Goal: Task Accomplishment & Management: Use online tool/utility

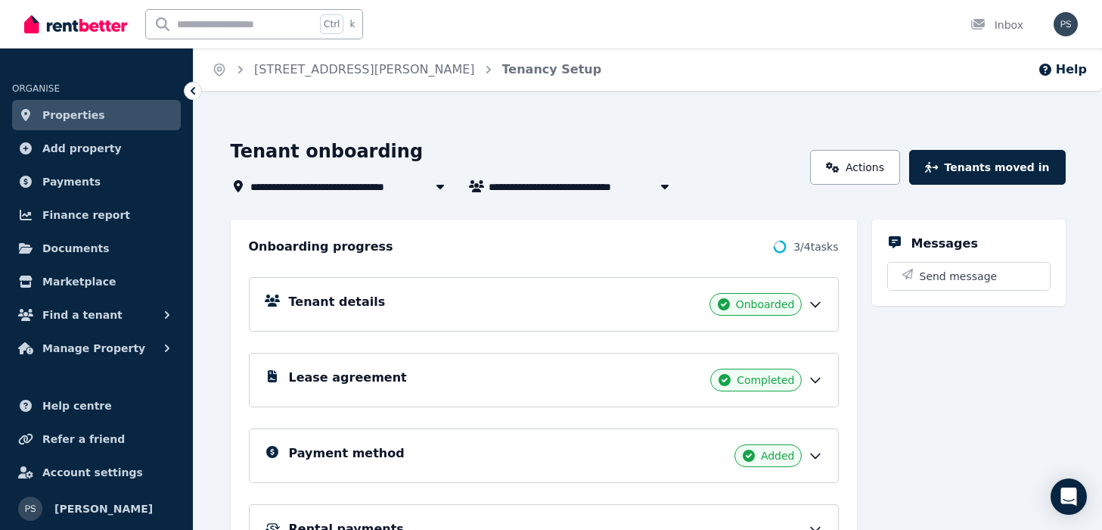
click at [839, 53] on div "Home [STREET_ADDRESS][PERSON_NAME] Tenancy Setup Help" at bounding box center [648, 69] width 909 height 42
click at [890, 173] on link "Actions" at bounding box center [855, 167] width 90 height 35
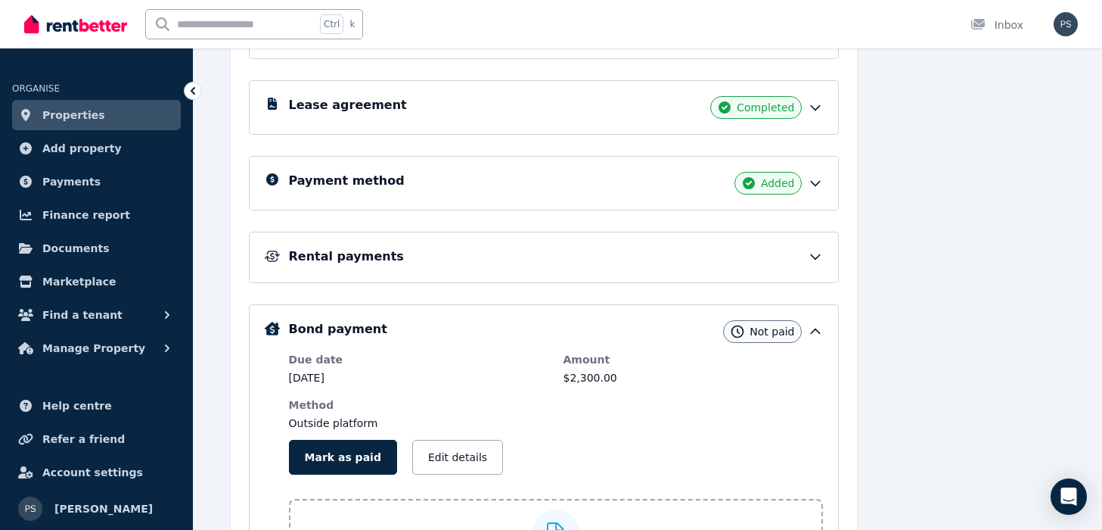
scroll to position [436, 0]
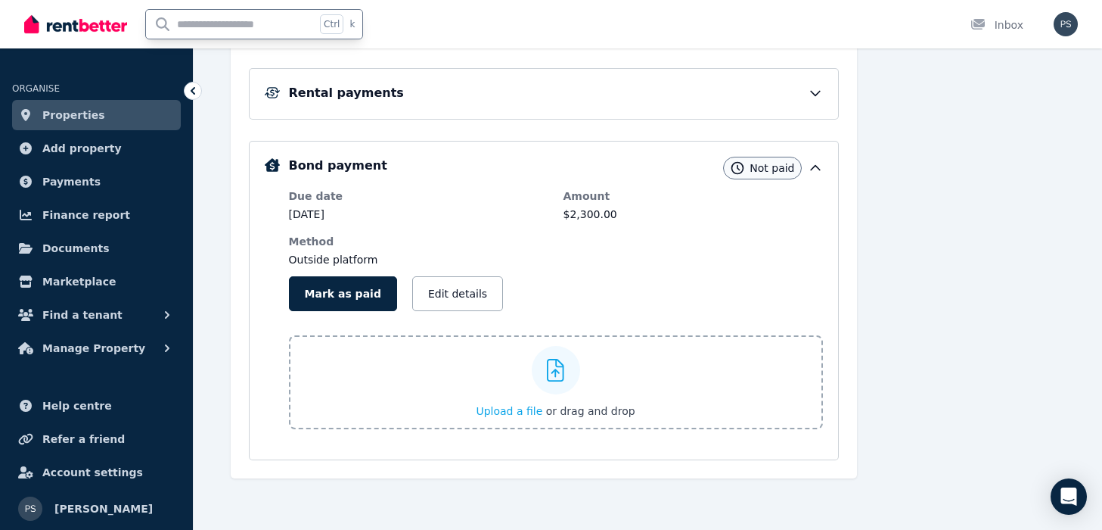
click at [215, 23] on input "text" at bounding box center [230, 24] width 169 height 29
type input "**********"
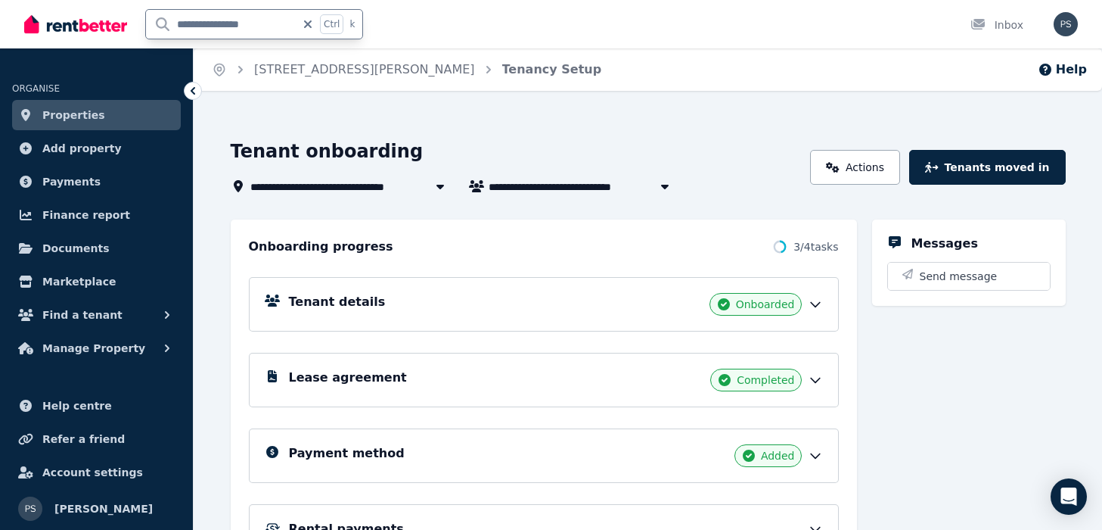
drag, startPoint x: 267, startPoint y: 26, endPoint x: 170, endPoint y: 15, distance: 97.4
click at [170, 15] on input "**********" at bounding box center [221, 24] width 150 height 29
click at [168, 350] on icon "button" at bounding box center [167, 348] width 5 height 8
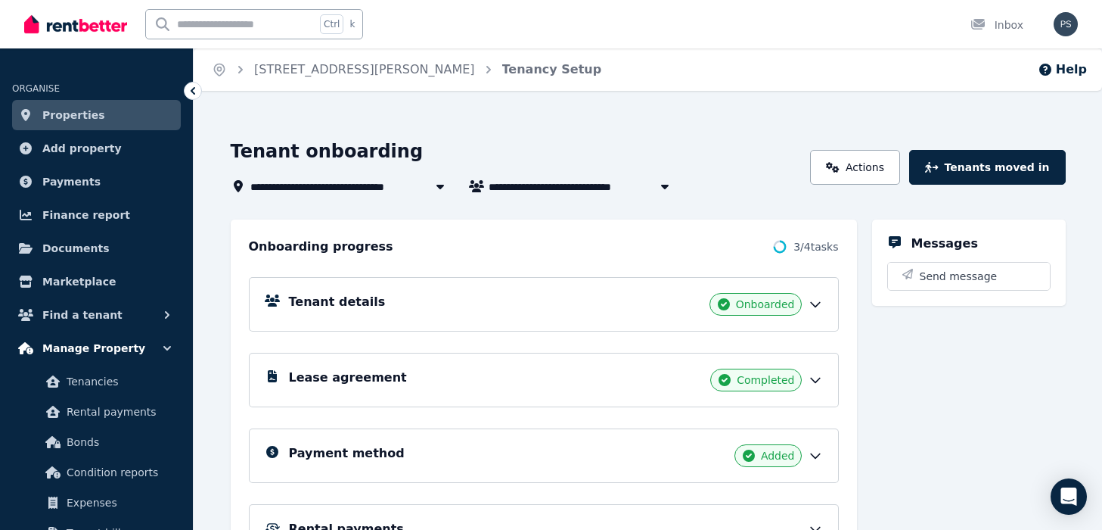
scroll to position [182, 0]
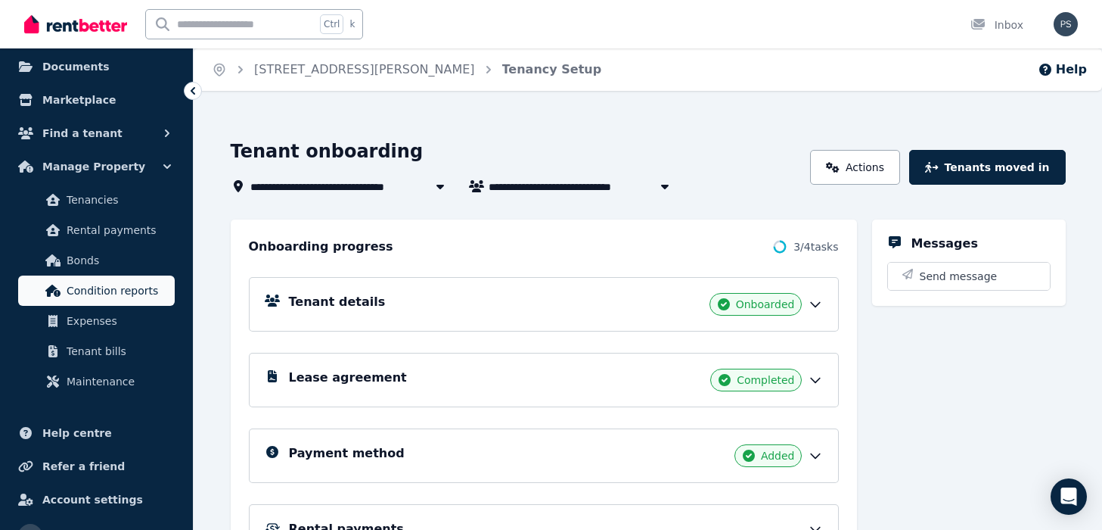
click at [117, 294] on span "Condition reports" at bounding box center [118, 290] width 102 height 18
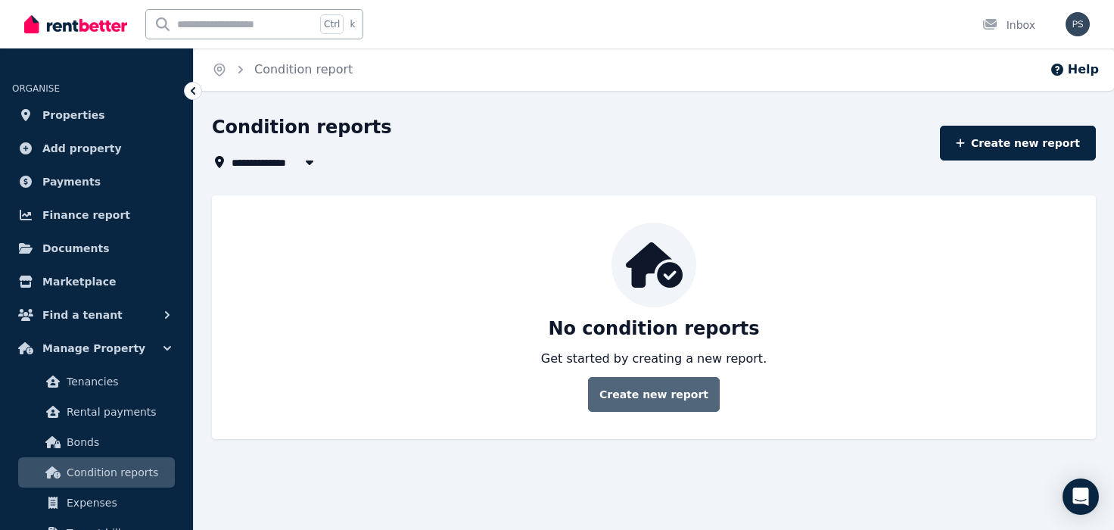
click at [667, 397] on link "Create new report" at bounding box center [654, 394] width 132 height 35
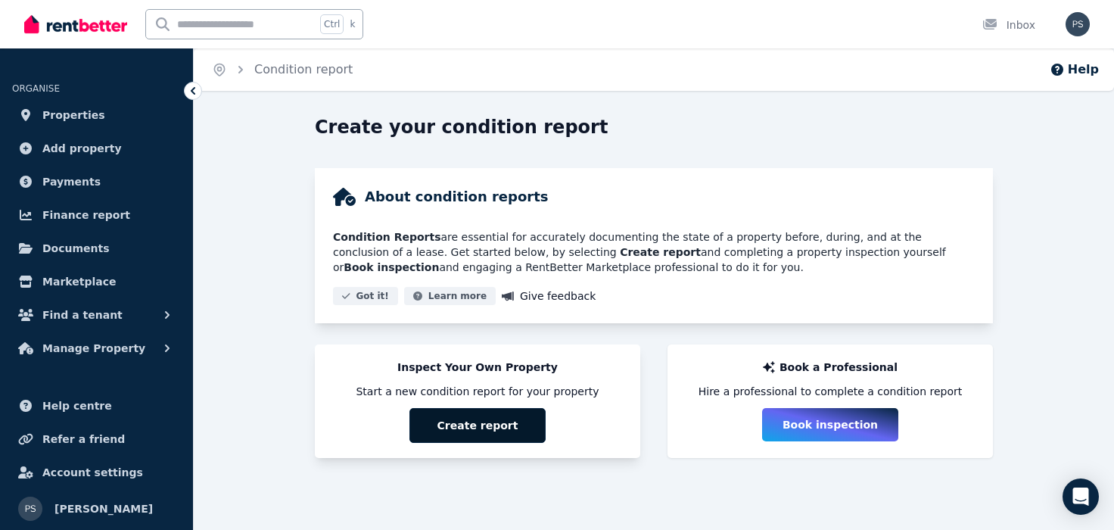
click at [487, 420] on button "Create report" at bounding box center [477, 425] width 136 height 35
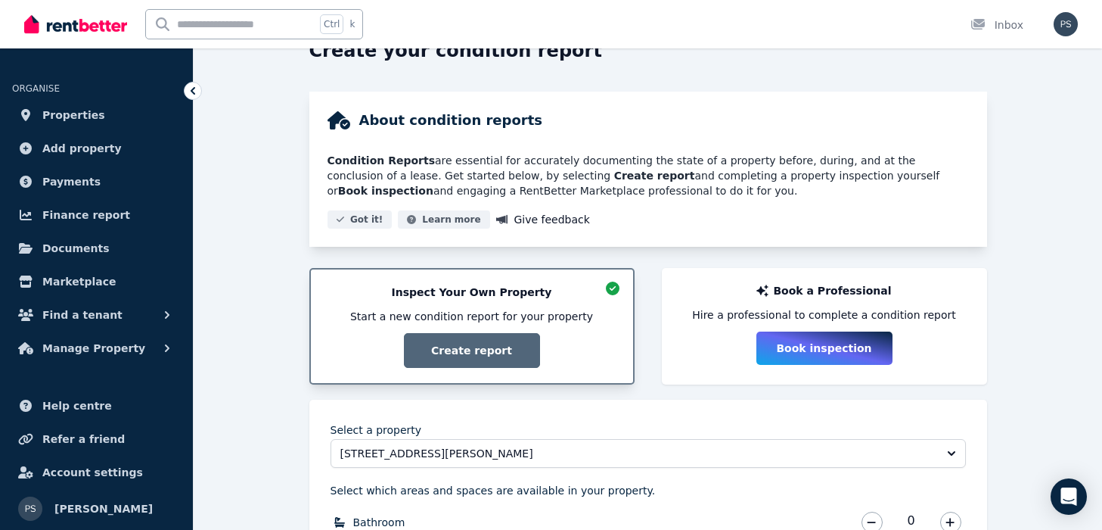
scroll to position [363, 0]
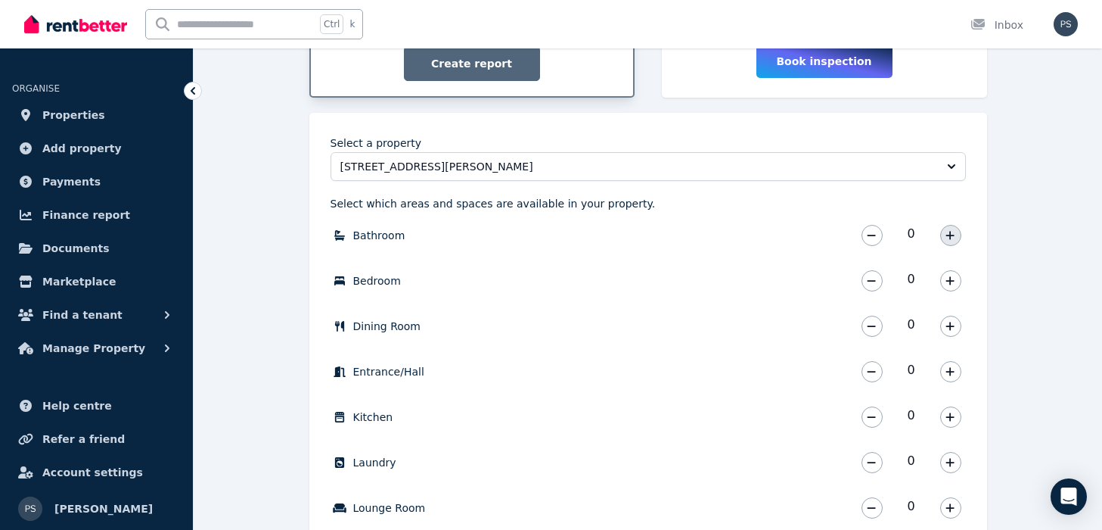
click at [950, 236] on icon "button" at bounding box center [951, 235] width 8 height 8
click at [951, 236] on icon "button" at bounding box center [951, 235] width 8 height 8
click at [948, 280] on icon "button" at bounding box center [950, 280] width 9 height 11
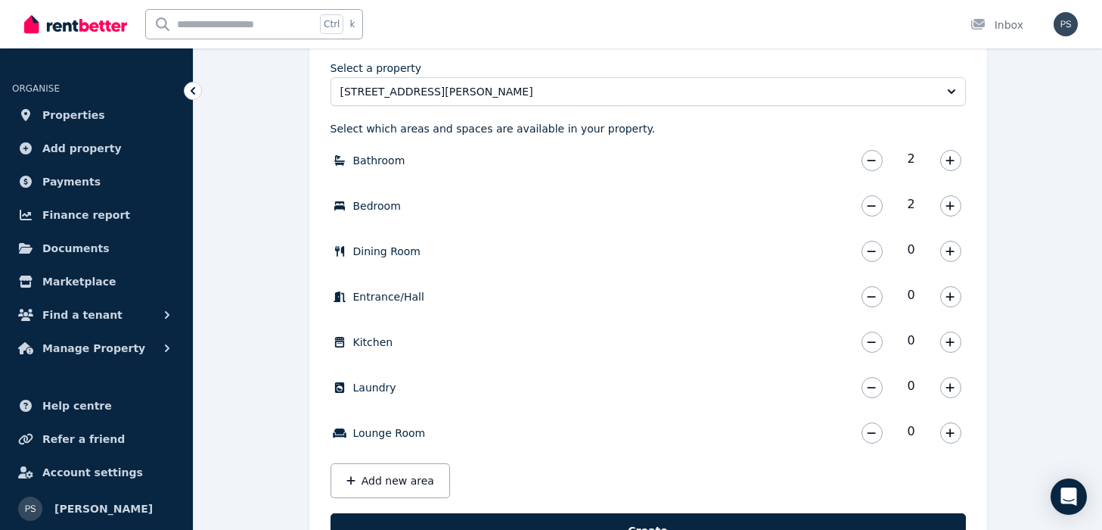
scroll to position [454, 0]
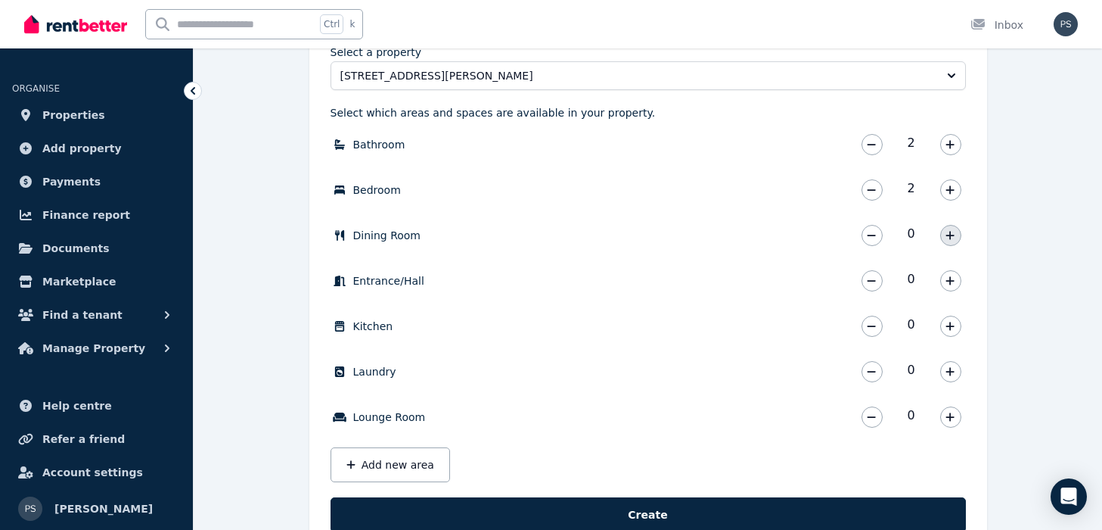
click at [954, 233] on icon "button" at bounding box center [950, 235] width 9 height 11
click at [952, 286] on button "button" at bounding box center [951, 280] width 21 height 21
click at [948, 328] on icon "button" at bounding box center [950, 326] width 9 height 11
click at [950, 378] on button "button" at bounding box center [951, 371] width 21 height 21
click at [950, 415] on icon "button" at bounding box center [951, 416] width 8 height 8
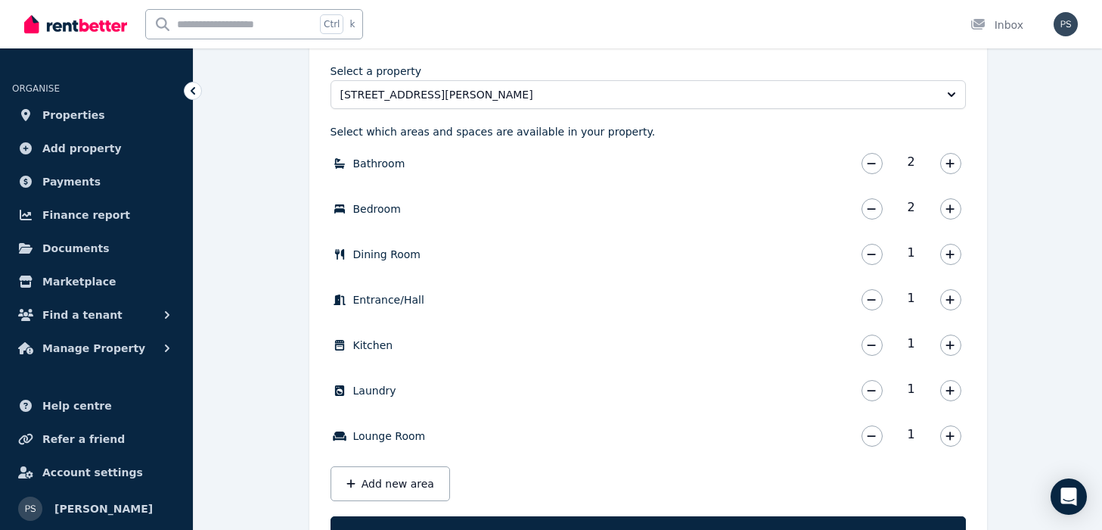
scroll to position [505, 0]
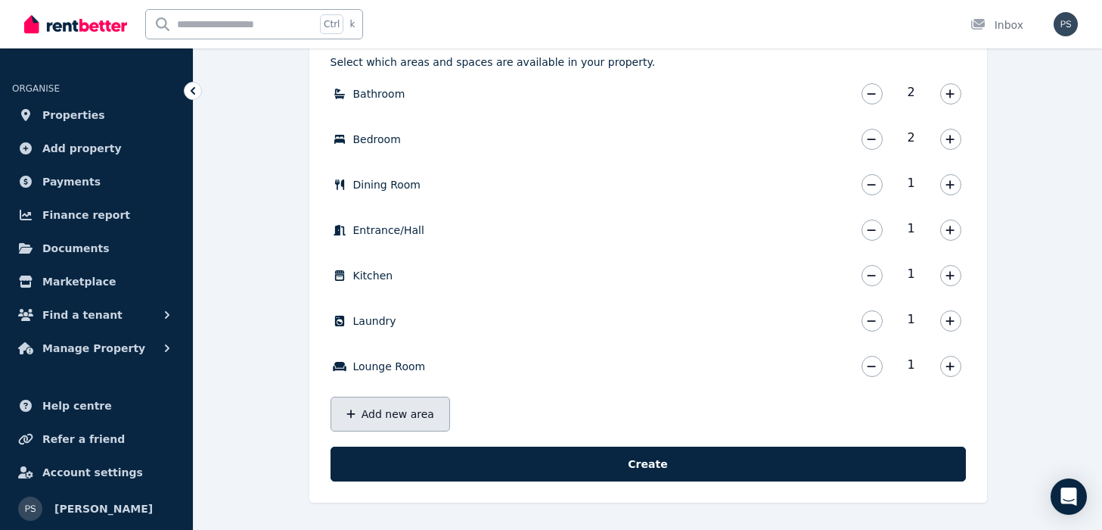
click at [378, 412] on button "Add new area" at bounding box center [391, 413] width 120 height 35
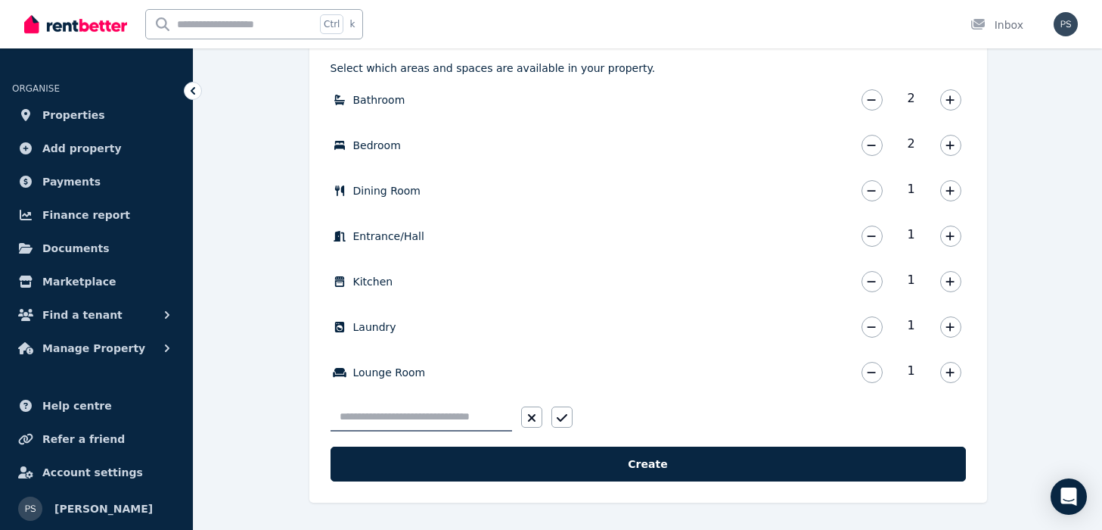
scroll to position [499, 0]
click at [381, 421] on input "text" at bounding box center [422, 417] width 182 height 29
type input "******"
click at [564, 421] on icon "button" at bounding box center [562, 418] width 11 height 12
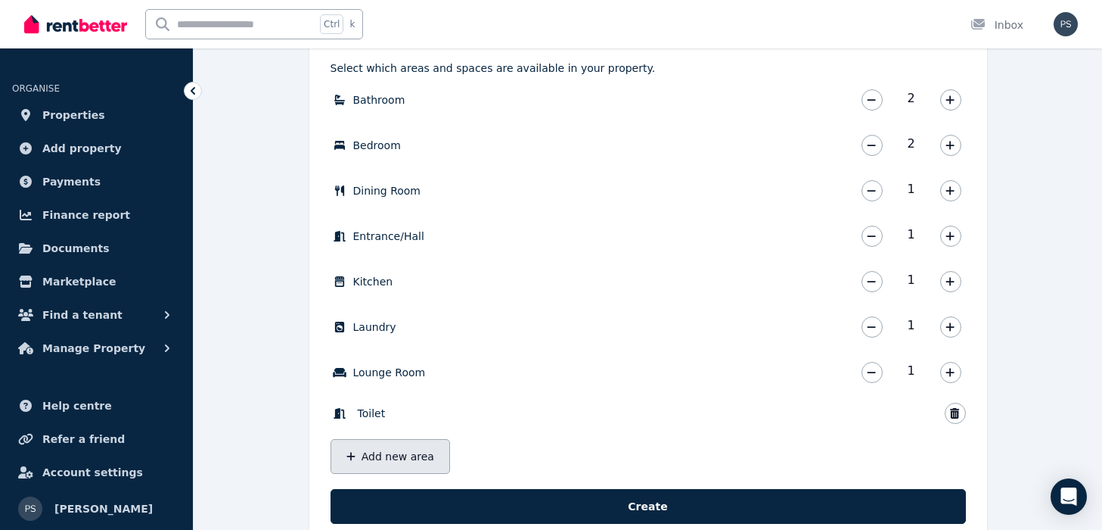
click at [425, 459] on button "Add new area" at bounding box center [391, 456] width 120 height 35
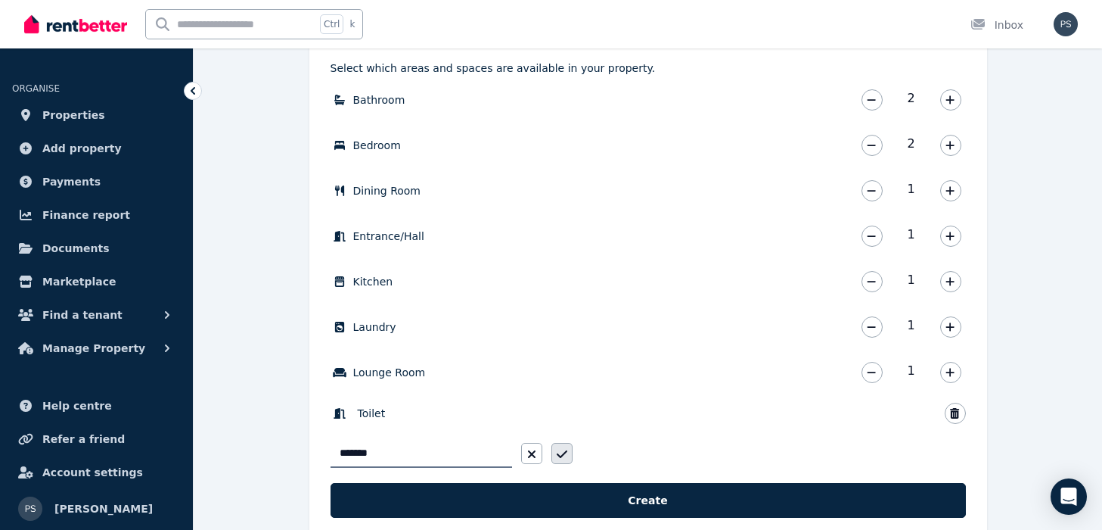
type input "*******"
click at [565, 454] on icon "button" at bounding box center [562, 454] width 11 height 12
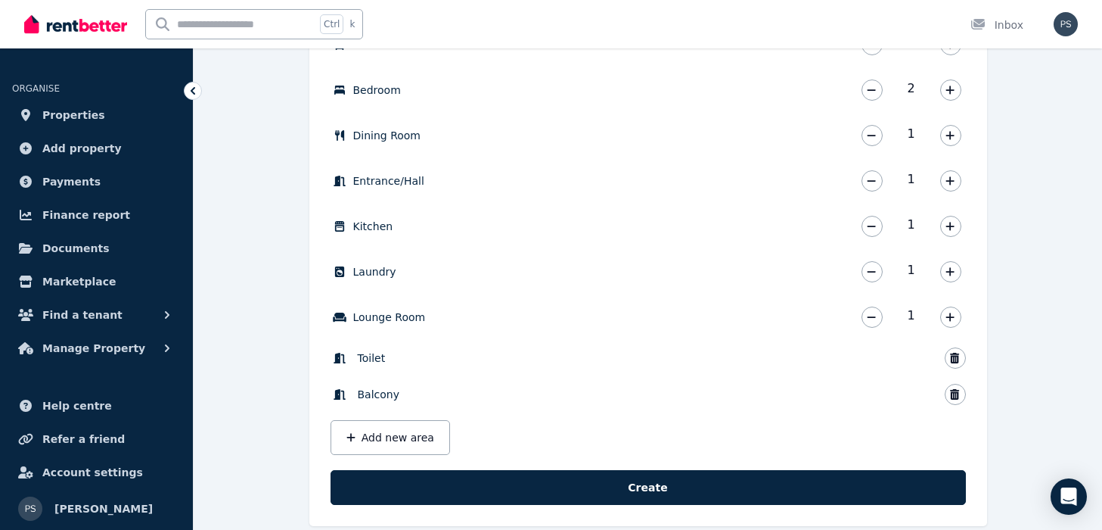
scroll to position [577, 0]
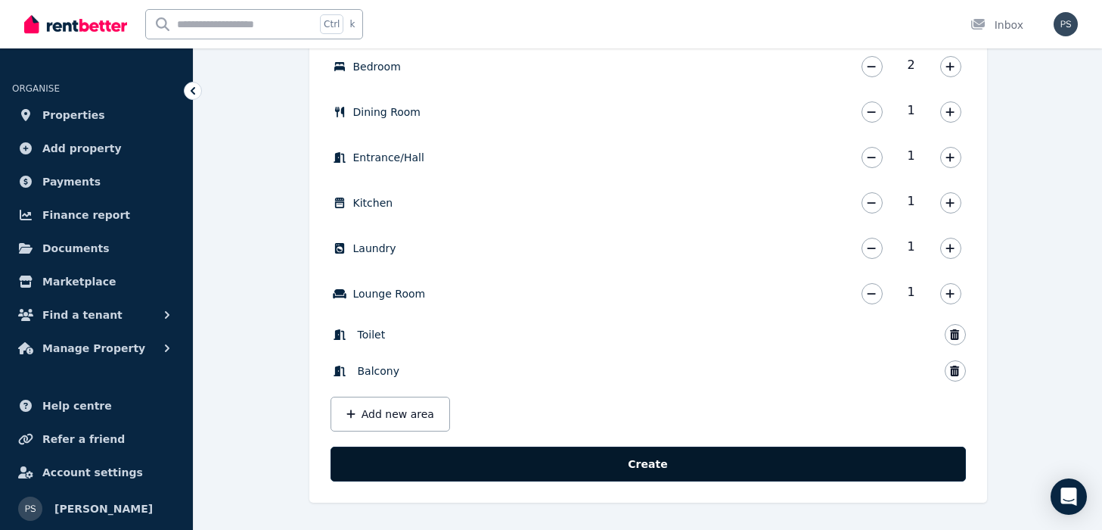
click at [676, 463] on button "Create" at bounding box center [649, 463] width 636 height 35
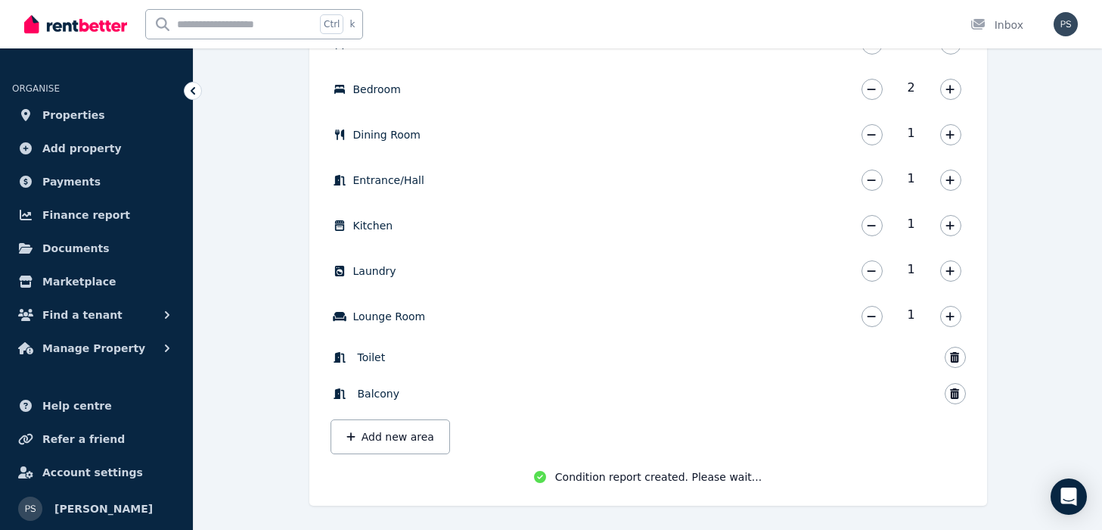
scroll to position [561, 0]
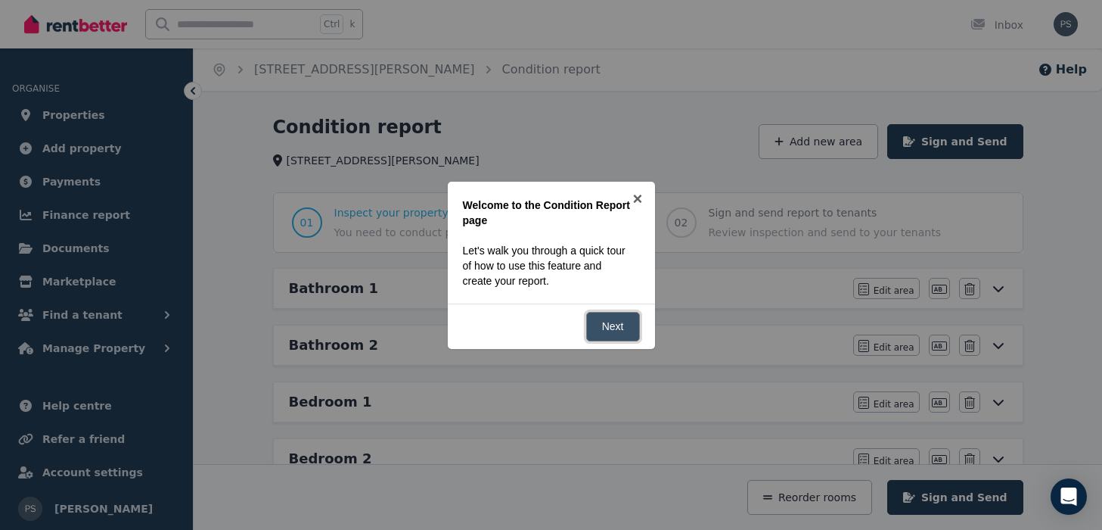
click at [623, 328] on link "Next" at bounding box center [613, 327] width 54 height 30
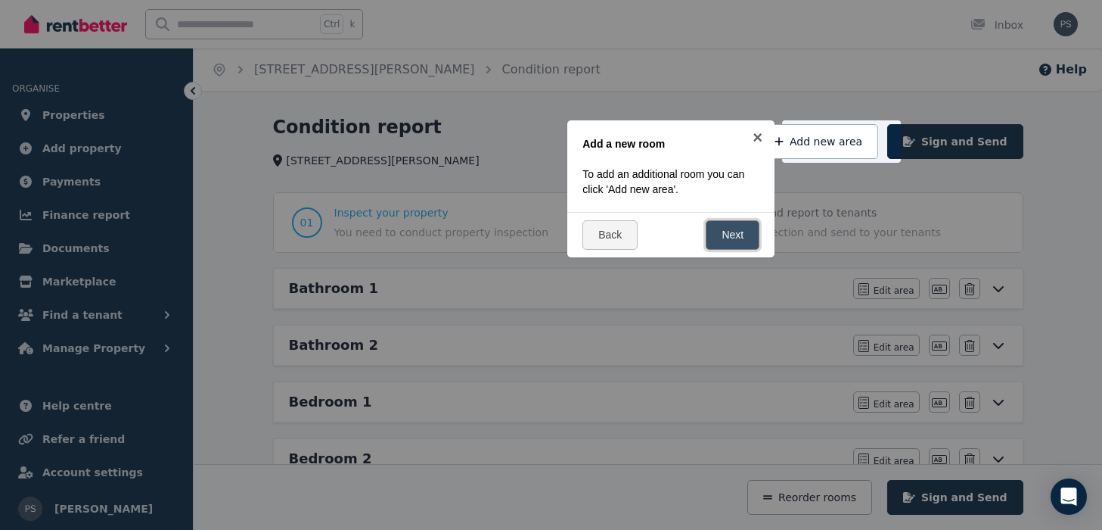
click at [741, 244] on link "Next" at bounding box center [733, 235] width 54 height 30
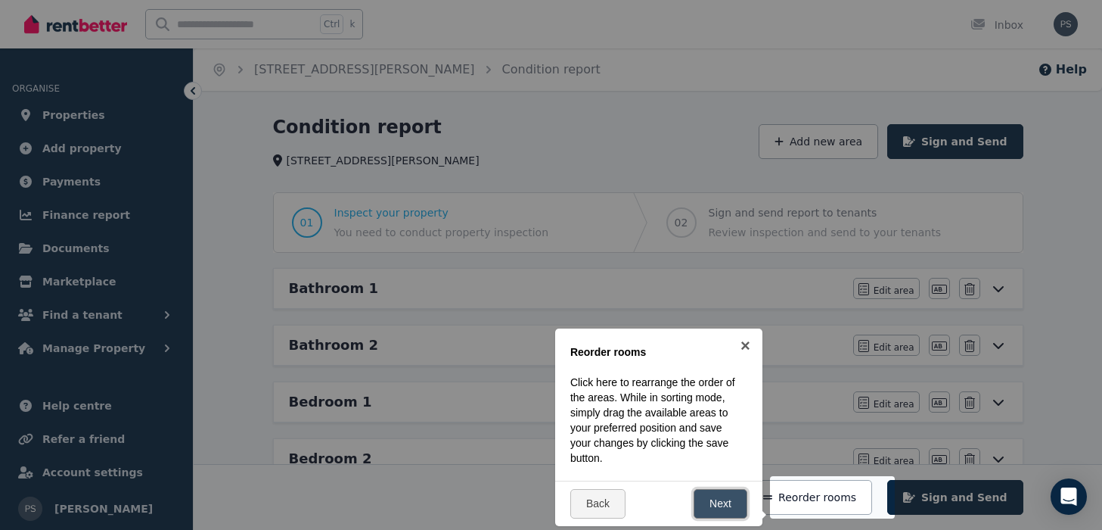
scroll to position [255, 0]
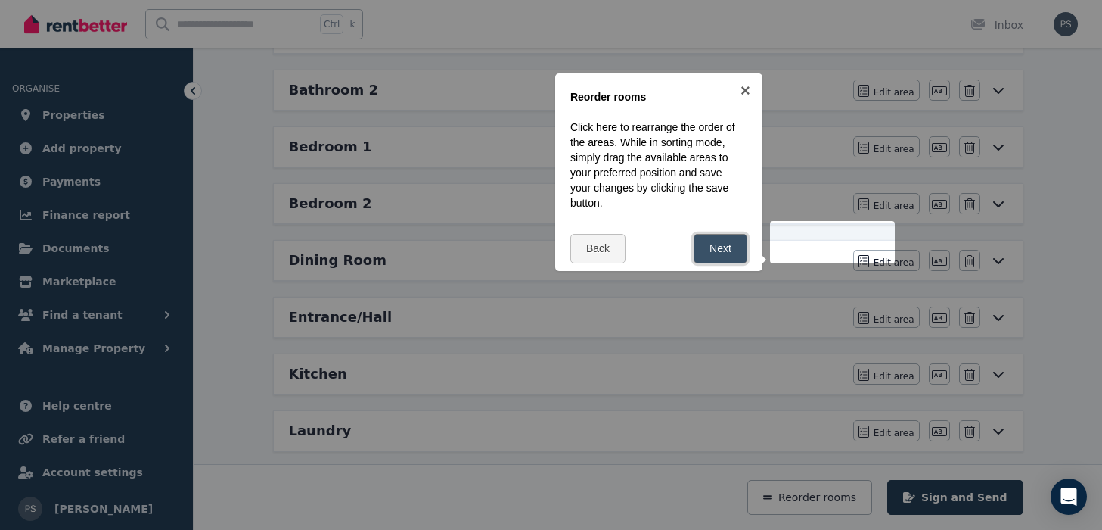
click at [738, 251] on link "Next" at bounding box center [721, 249] width 54 height 30
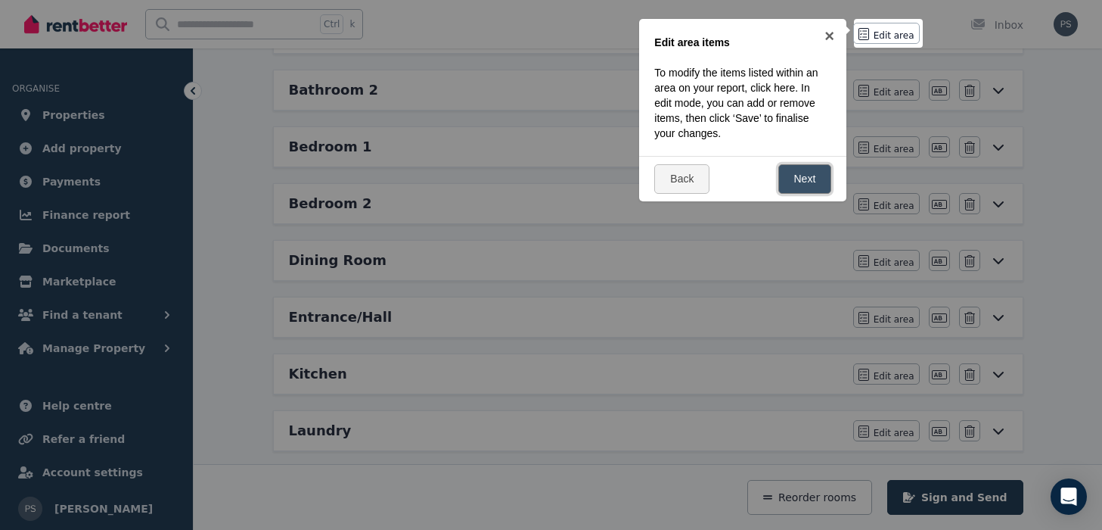
click at [803, 174] on link "Next" at bounding box center [806, 179] width 54 height 30
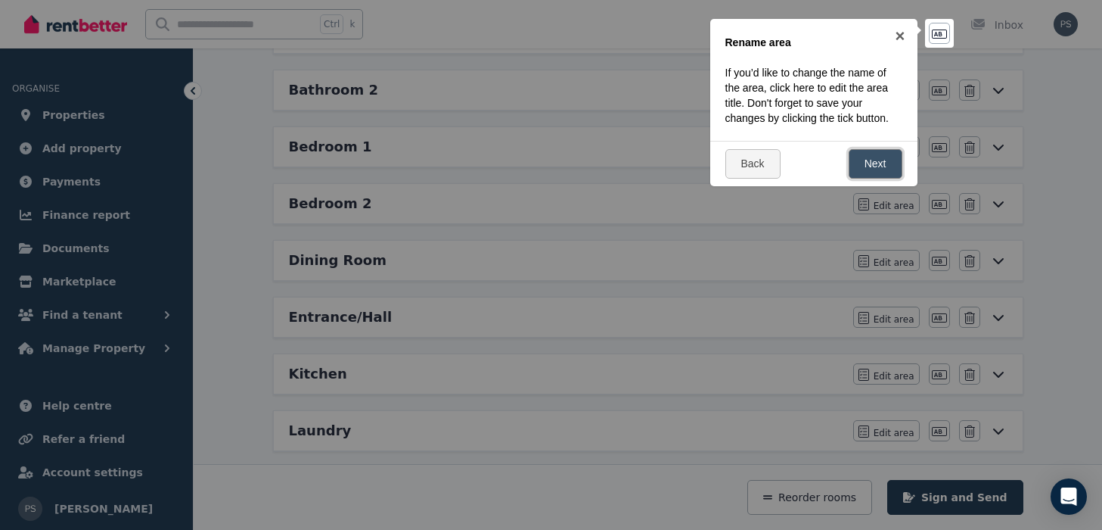
click at [875, 163] on link "Next" at bounding box center [876, 164] width 54 height 30
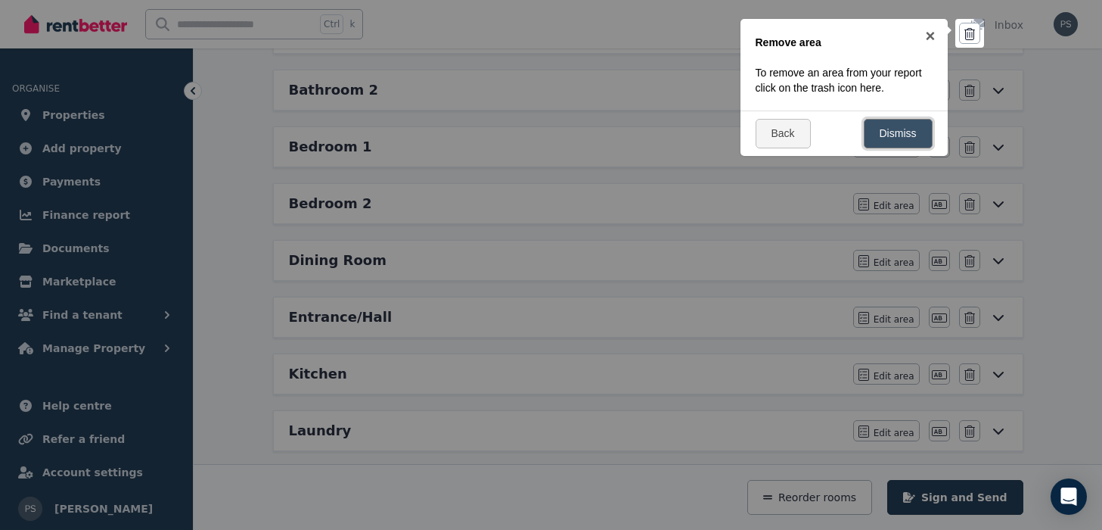
click at [900, 132] on link "Dismiss" at bounding box center [898, 134] width 69 height 30
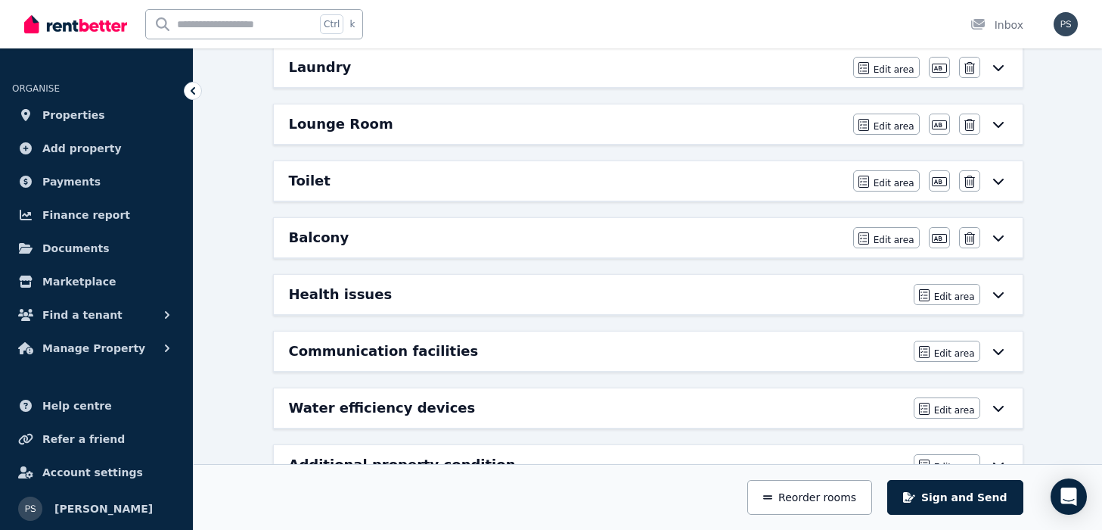
scroll to position [667, 0]
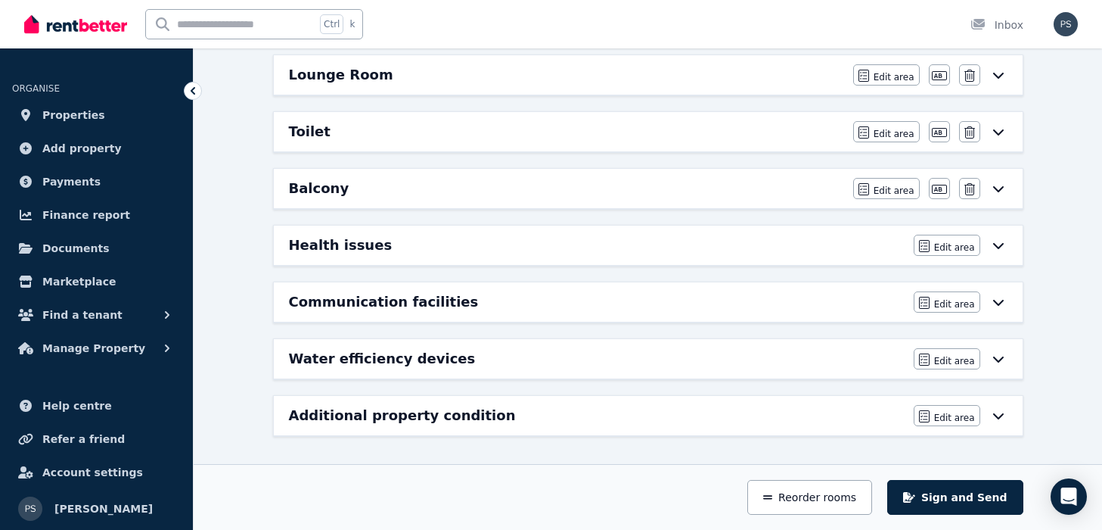
click at [1000, 416] on icon at bounding box center [998, 416] width 11 height 6
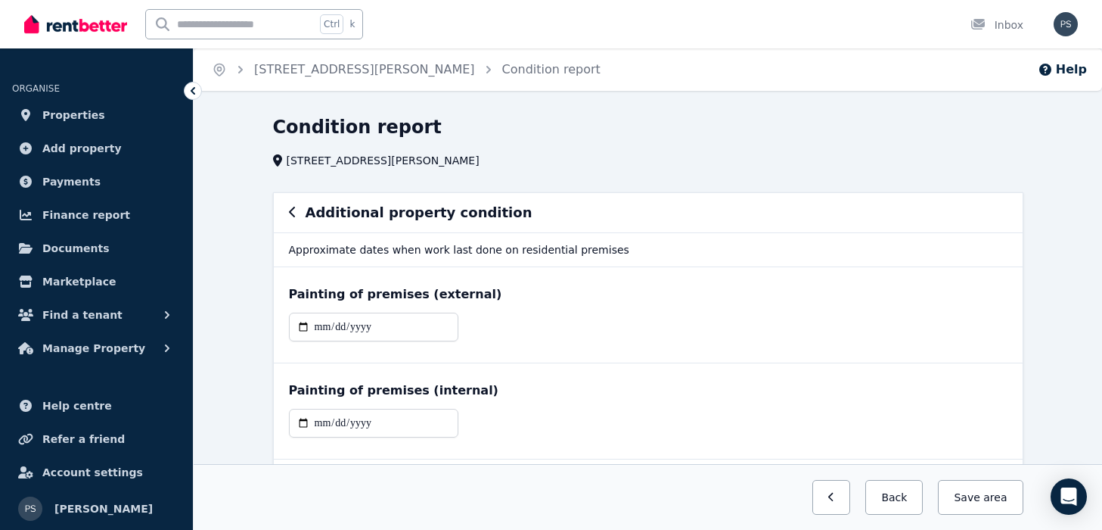
click at [292, 216] on icon "button" at bounding box center [292, 212] width 6 height 11
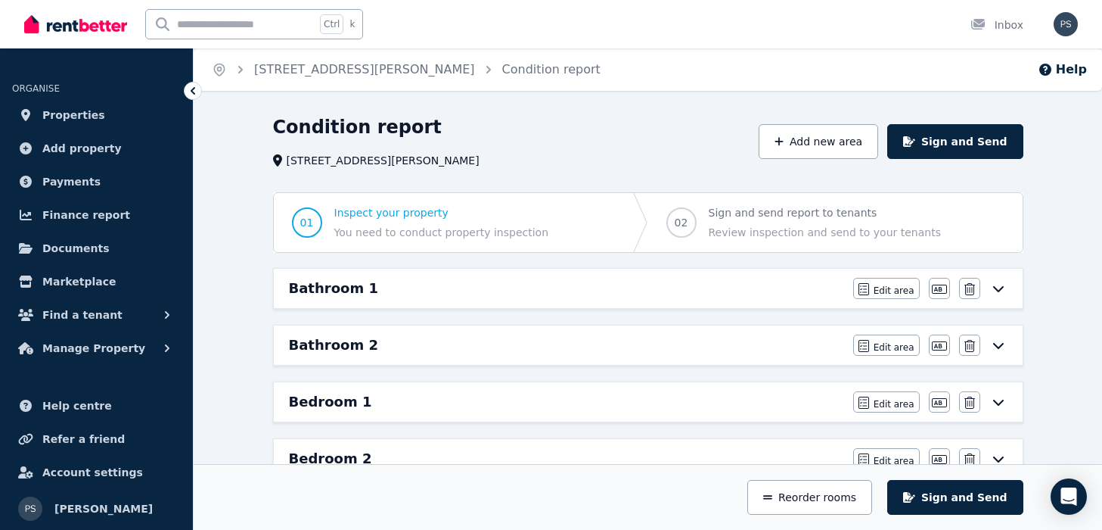
scroll to position [91, 0]
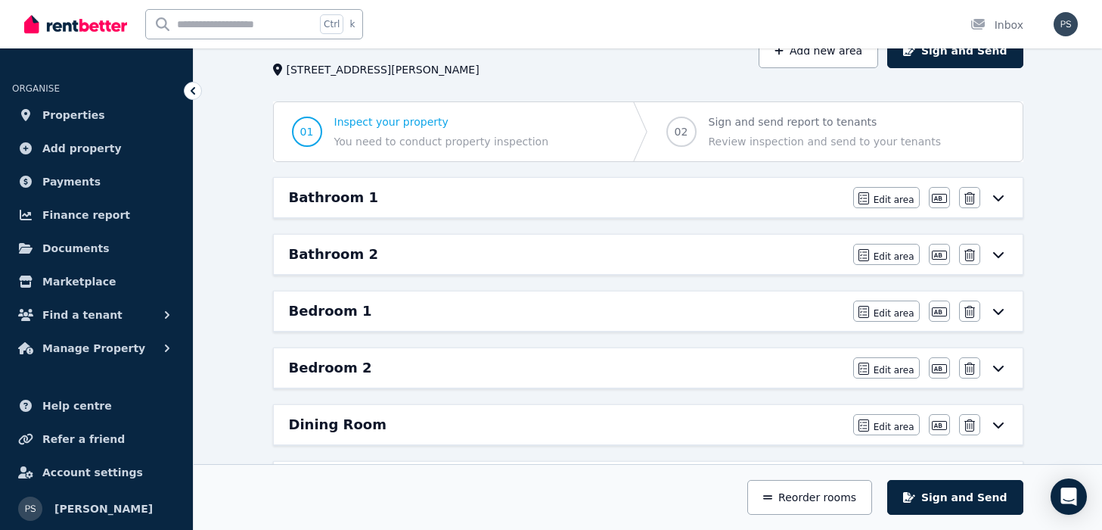
click at [998, 201] on icon at bounding box center [999, 197] width 18 height 12
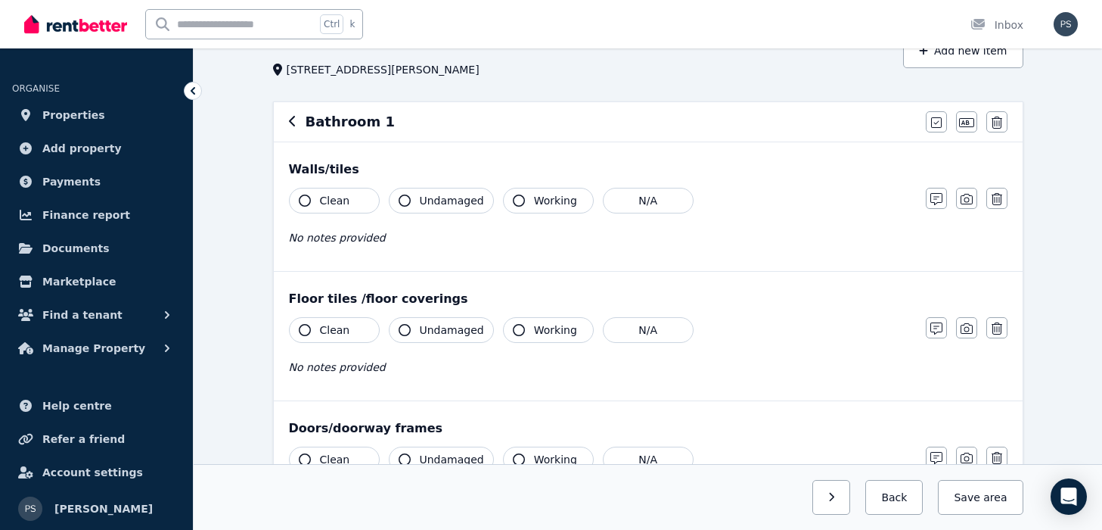
scroll to position [0, 0]
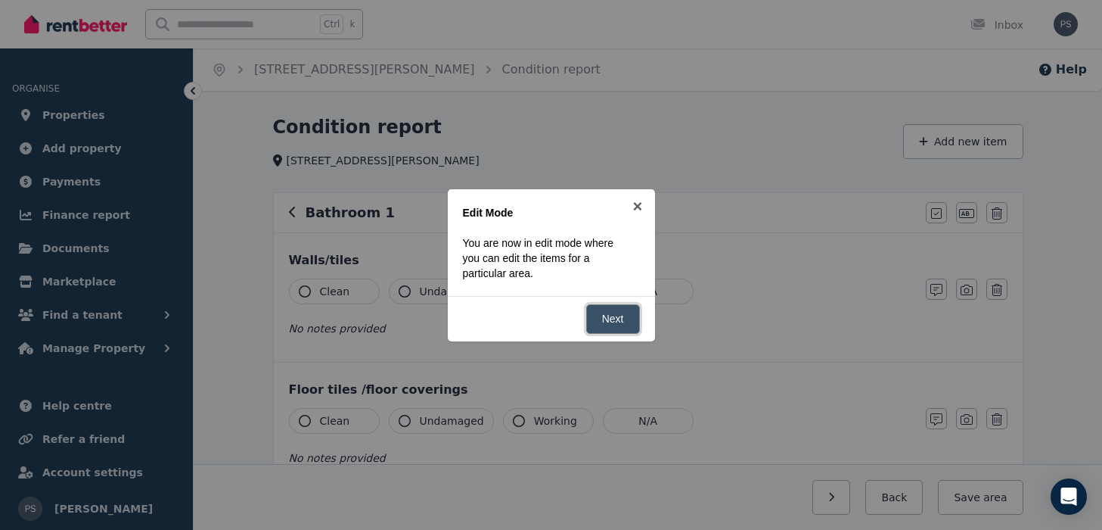
click at [620, 320] on link "Next" at bounding box center [613, 319] width 54 height 30
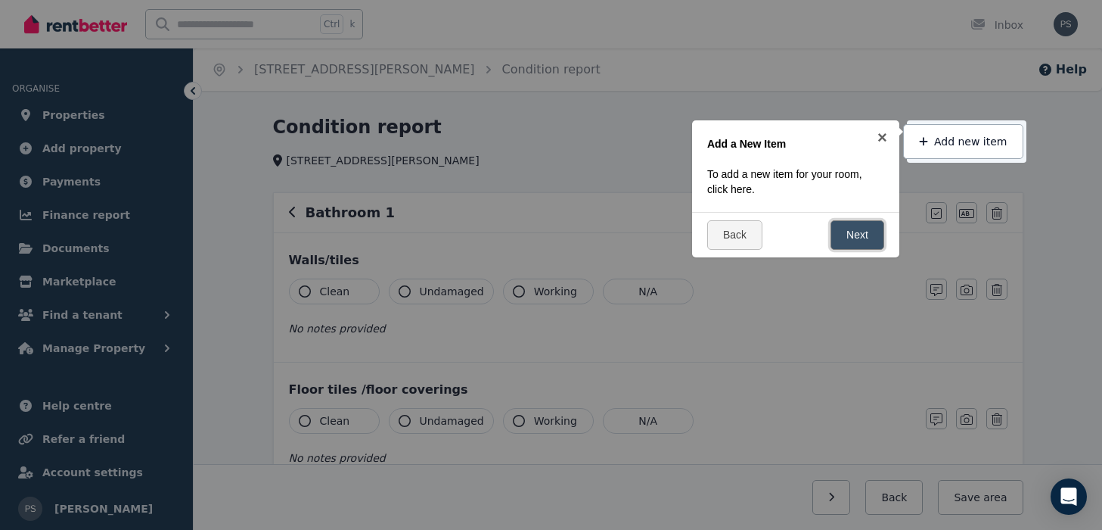
click at [872, 242] on link "Next" at bounding box center [858, 235] width 54 height 30
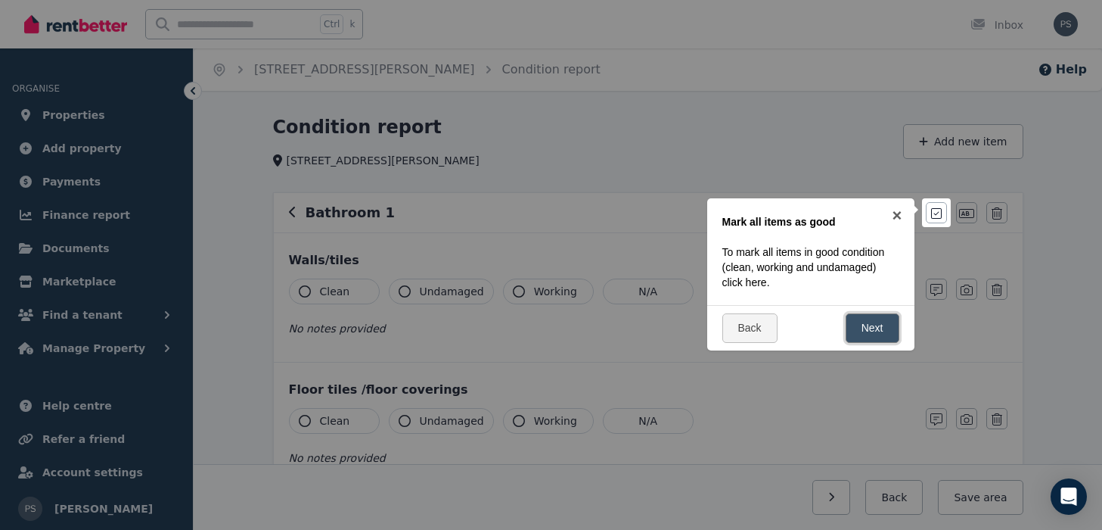
click at [880, 331] on link "Next" at bounding box center [873, 328] width 54 height 30
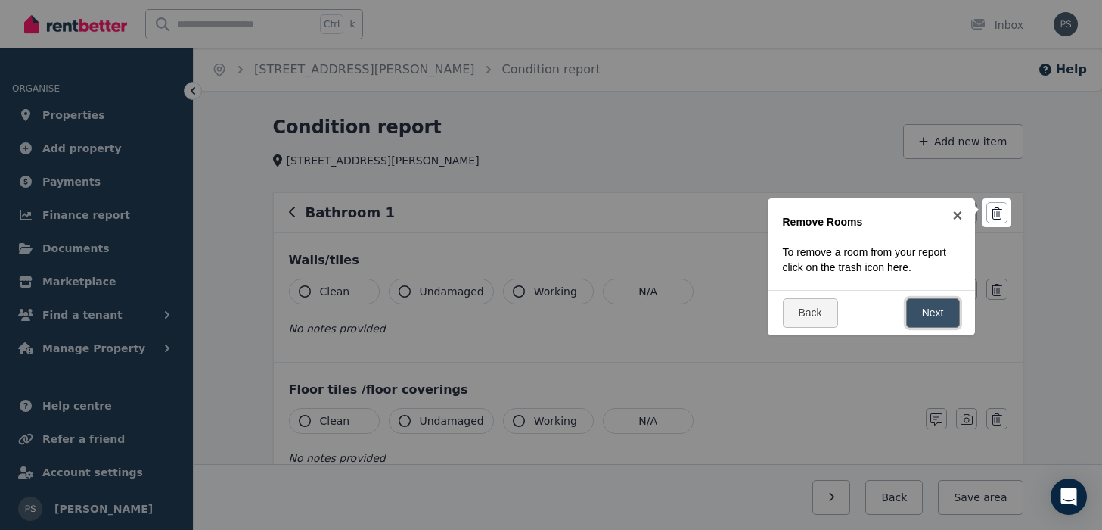
click at [931, 316] on link "Next" at bounding box center [933, 313] width 54 height 30
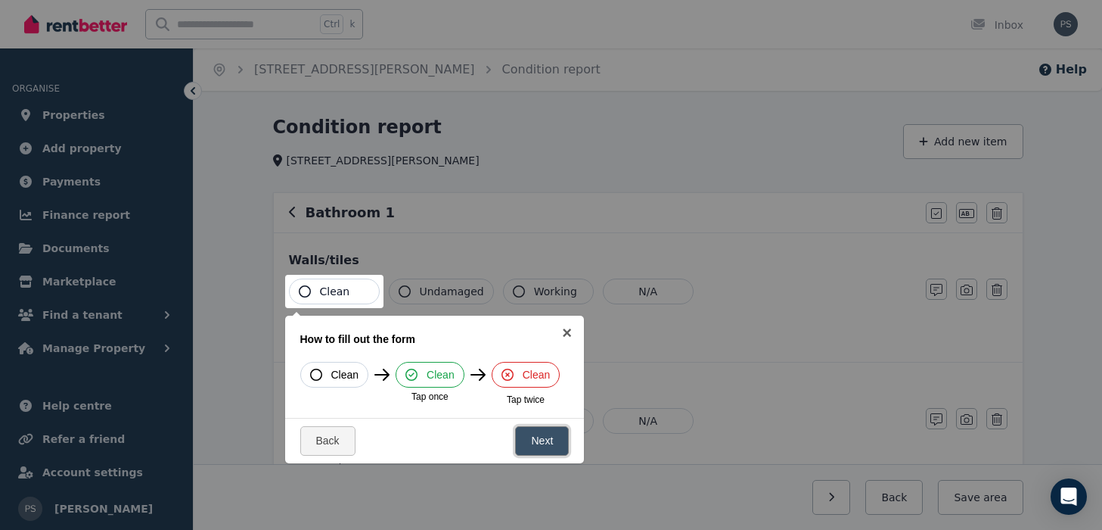
click at [556, 443] on link "Next" at bounding box center [542, 441] width 54 height 30
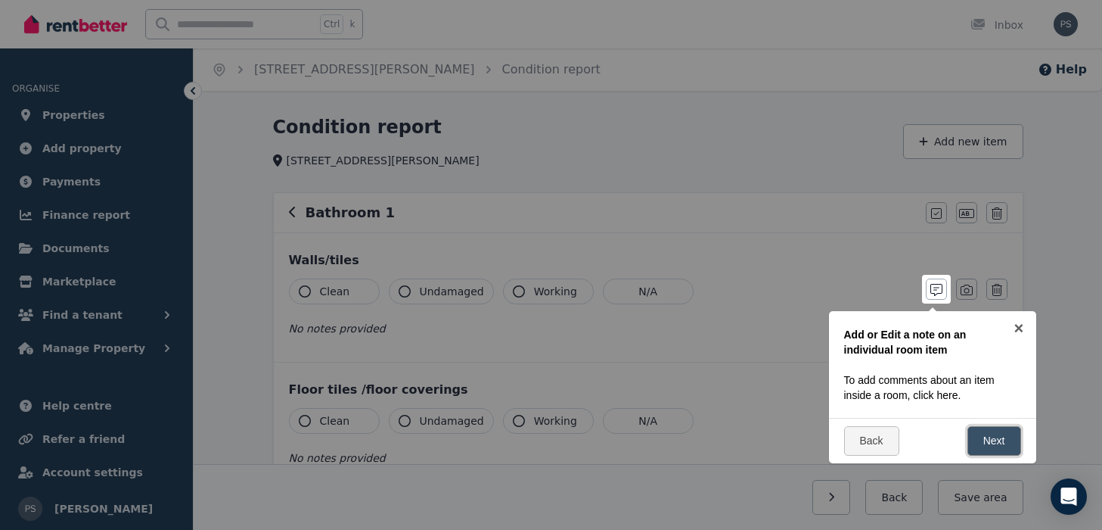
click at [996, 444] on link "Next" at bounding box center [995, 441] width 54 height 30
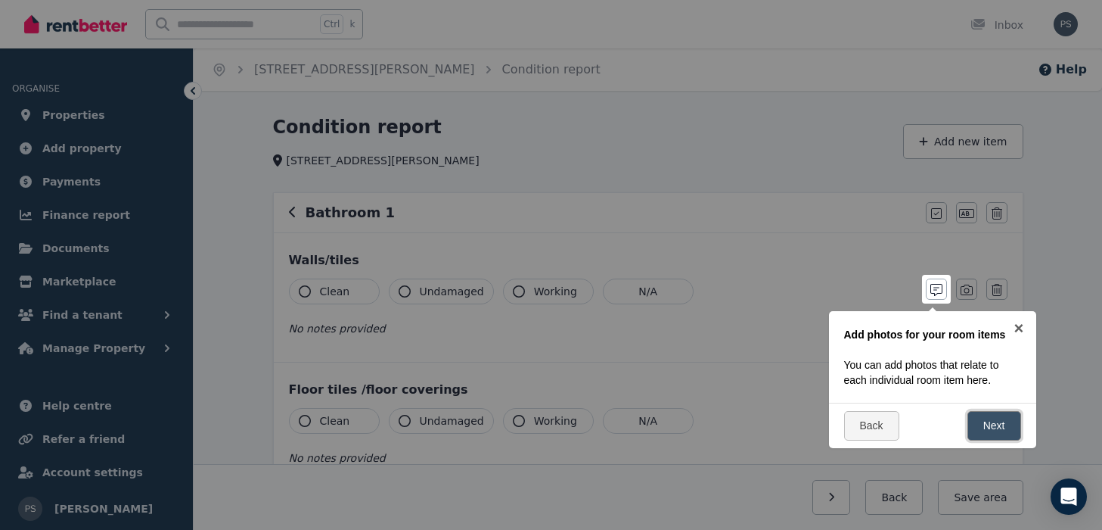
click at [1004, 431] on link "Next" at bounding box center [995, 426] width 54 height 30
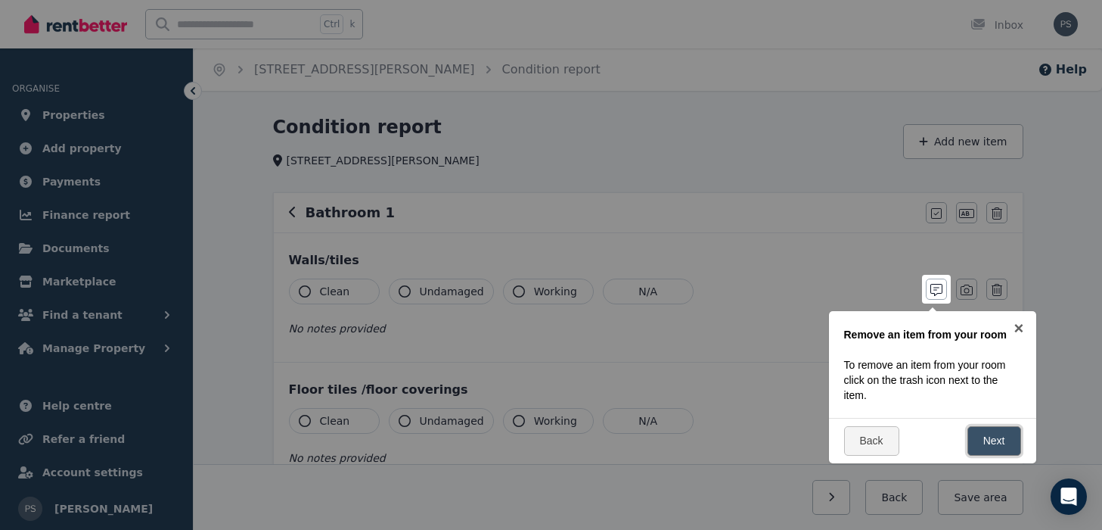
click at [1004, 448] on link "Next" at bounding box center [995, 441] width 54 height 30
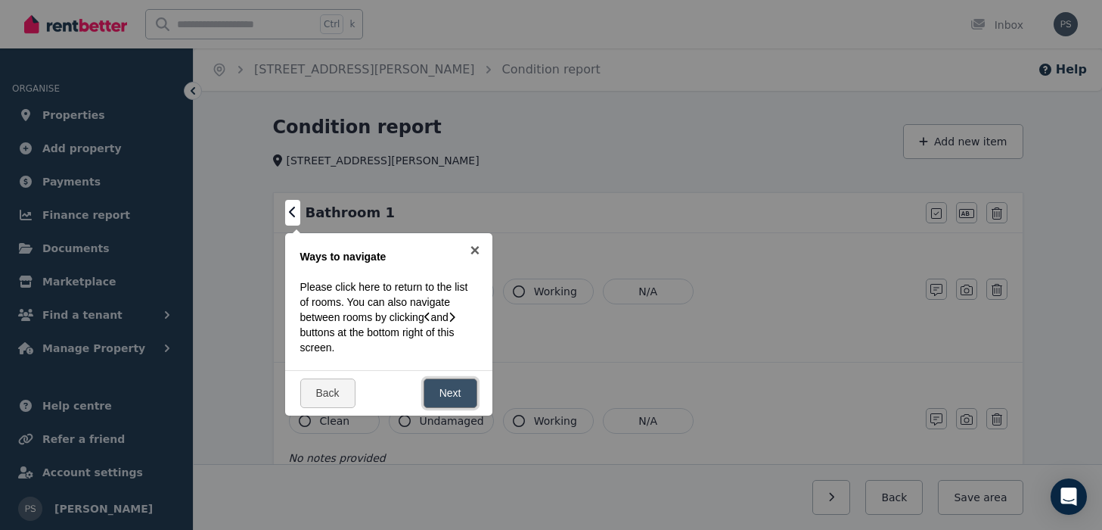
click at [465, 394] on link "Next" at bounding box center [451, 393] width 54 height 30
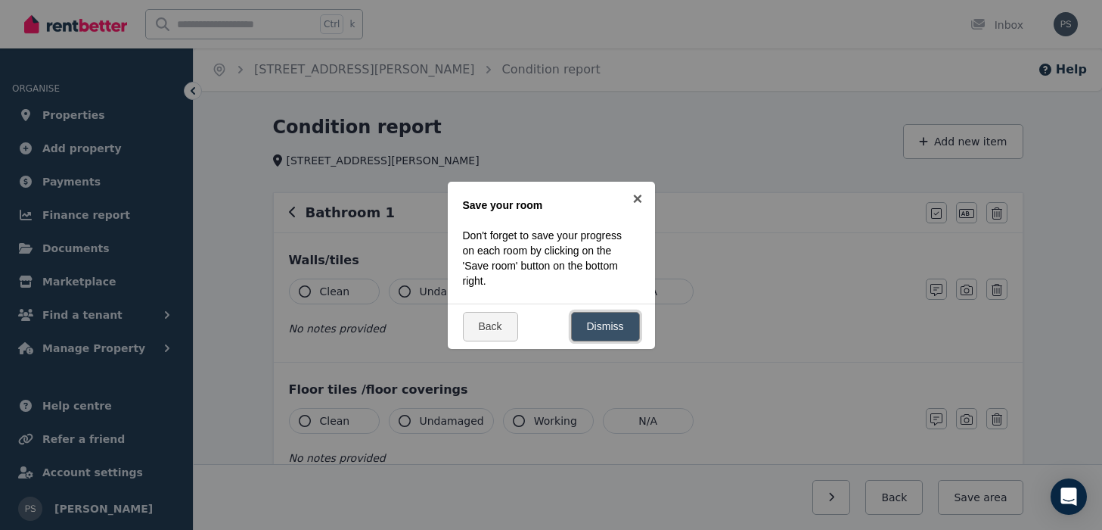
click at [615, 327] on link "Dismiss" at bounding box center [605, 327] width 69 height 30
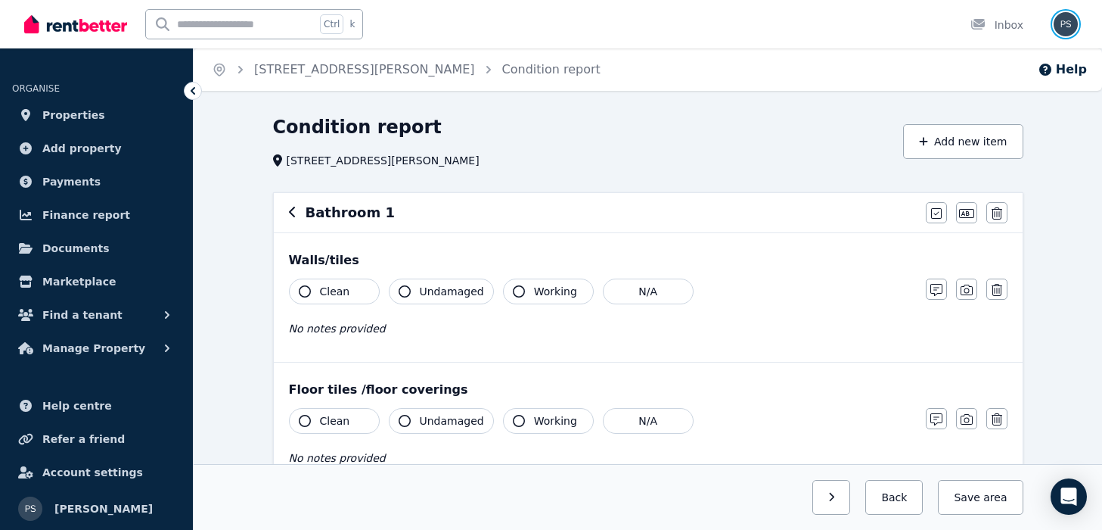
click at [1065, 17] on img "button" at bounding box center [1066, 24] width 24 height 24
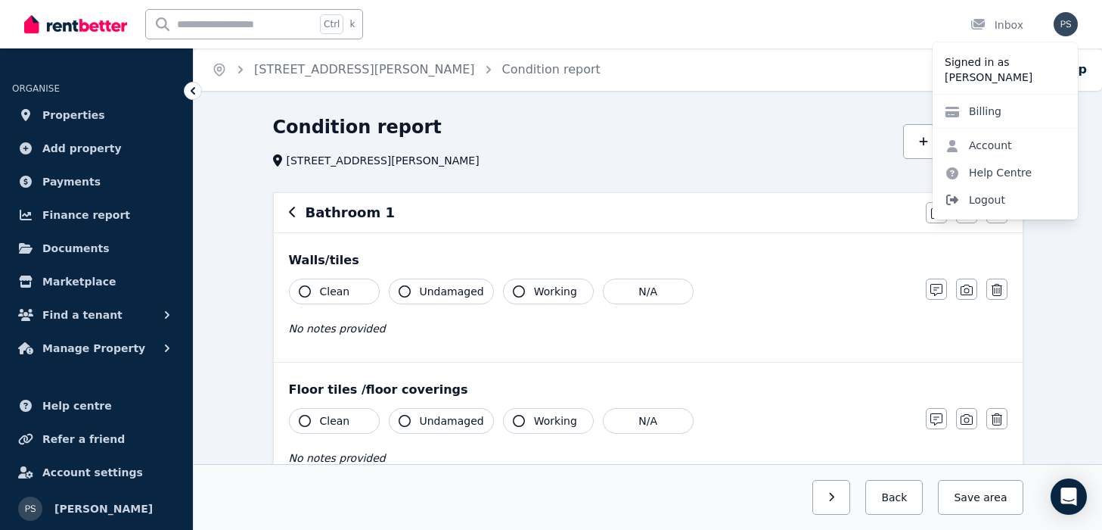
click at [981, 199] on span "Logout" at bounding box center [1005, 199] width 145 height 27
